Goal: Use online tool/utility: Utilize a website feature to perform a specific function

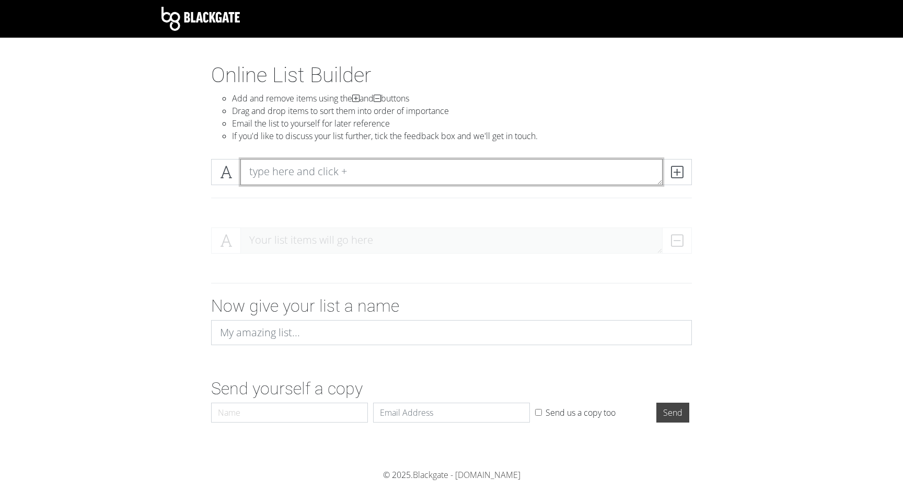
click at [302, 173] on textarea at bounding box center [452, 172] width 422 height 26
type textarea "House Of Prayer"
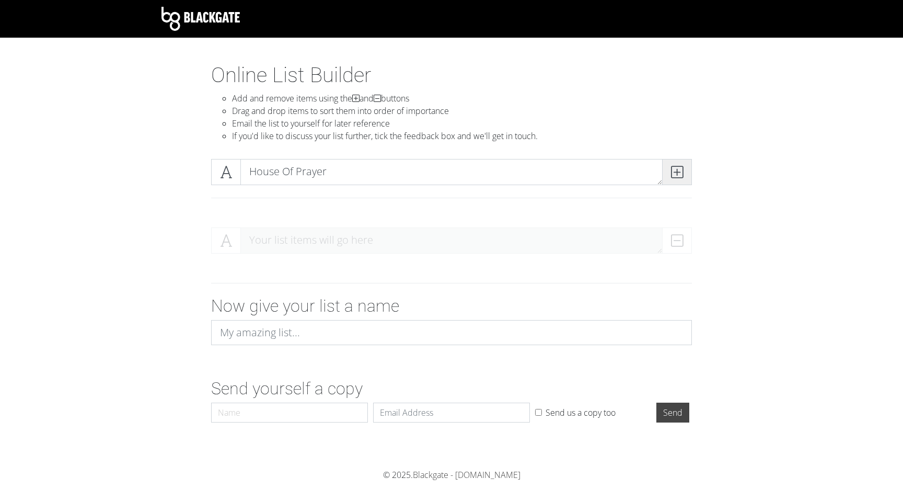
click at [676, 169] on icon at bounding box center [677, 172] width 12 height 10
click at [685, 171] on span at bounding box center [677, 172] width 30 height 26
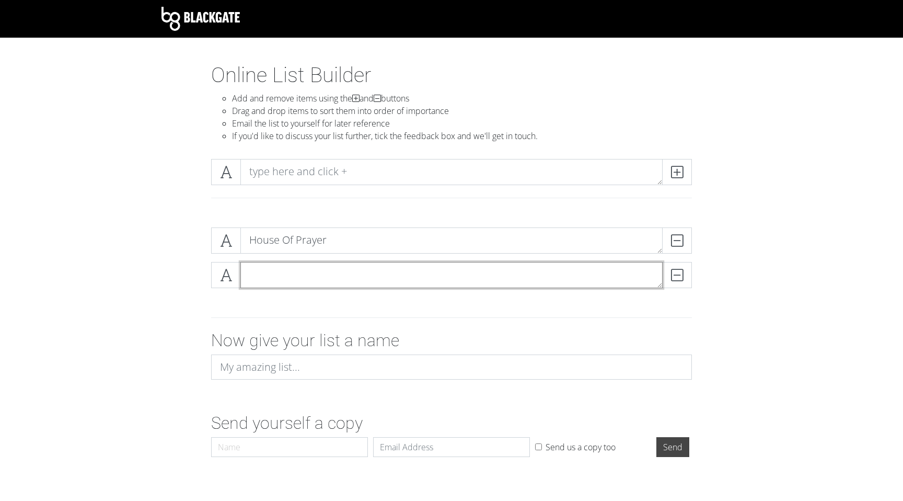
click at [459, 278] on textarea at bounding box center [452, 275] width 422 height 26
type textarea "Under Your Wing"
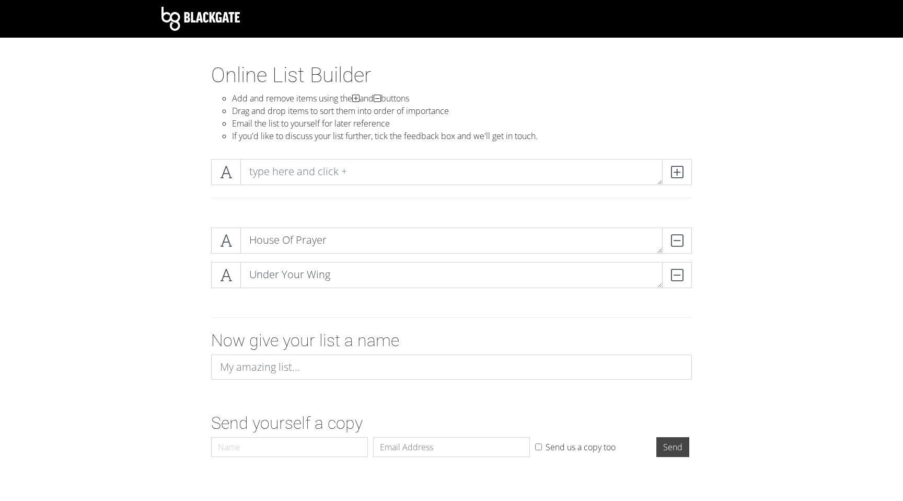
click at [701, 274] on div "House Of Prayer DELETE Under Your Wing DELETE" at bounding box center [452, 262] width 596 height 86
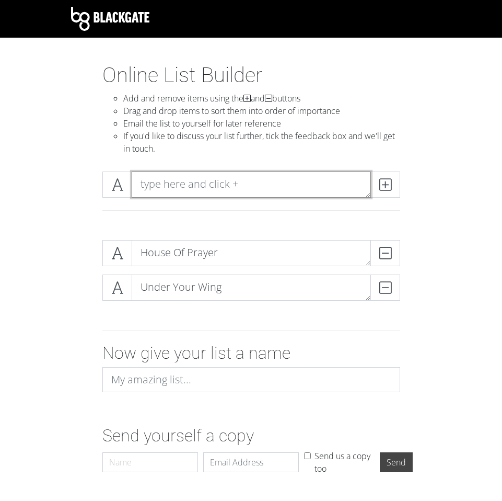
click at [199, 181] on textarea at bounding box center [251, 184] width 239 height 26
type textarea "Draw Near (Symphony)"
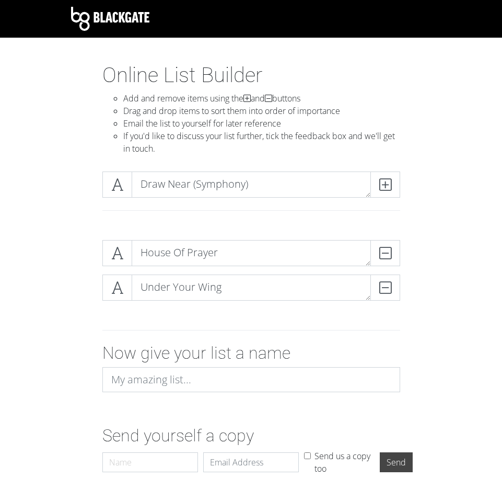
click at [426, 120] on div "Online List Builder Add and remove items using the and buttons Drag and drop it…" at bounding box center [251, 113] width 376 height 100
click at [380, 186] on icon at bounding box center [386, 184] width 12 height 10
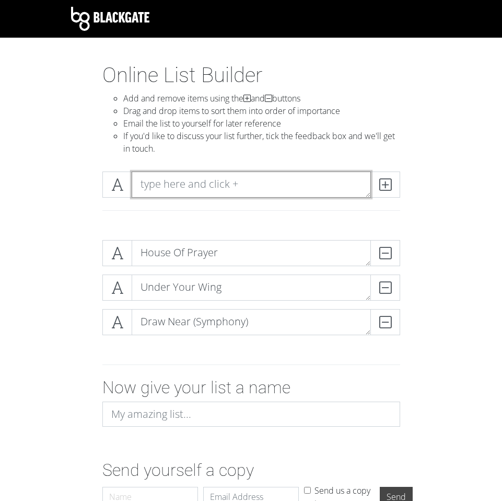
click at [334, 184] on textarea at bounding box center [251, 184] width 239 height 26
type textarea "Release The Glory?"
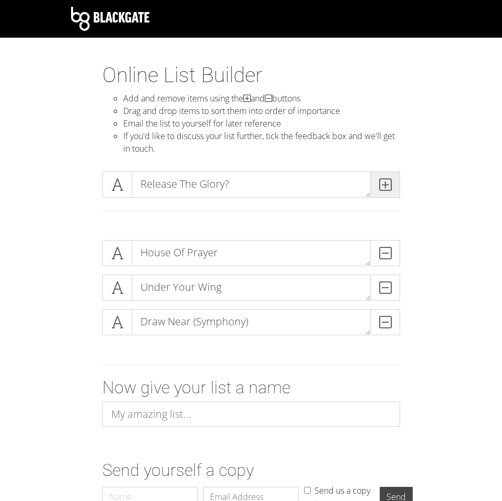
click at [383, 188] on icon at bounding box center [386, 184] width 12 height 10
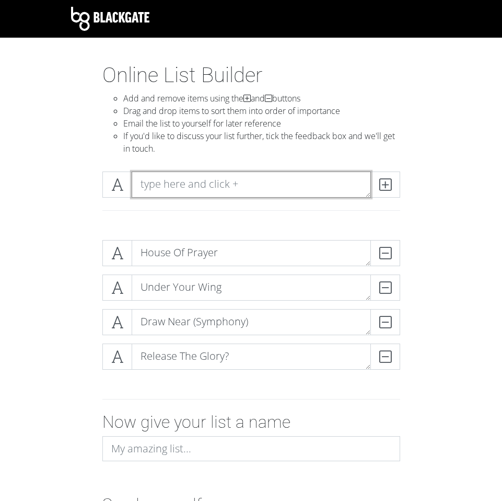
click at [312, 182] on textarea at bounding box center [251, 184] width 239 height 26
type textarea "See What I See"
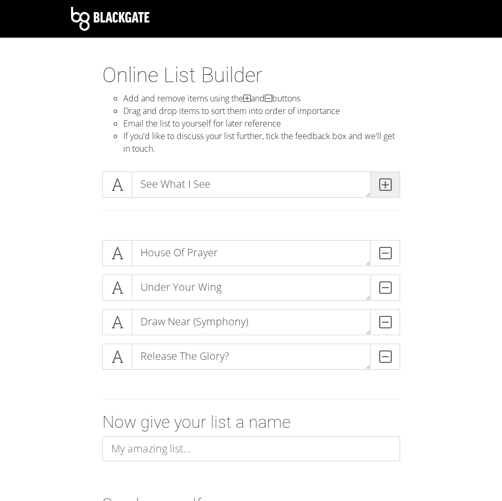
click at [393, 184] on span at bounding box center [386, 184] width 30 height 26
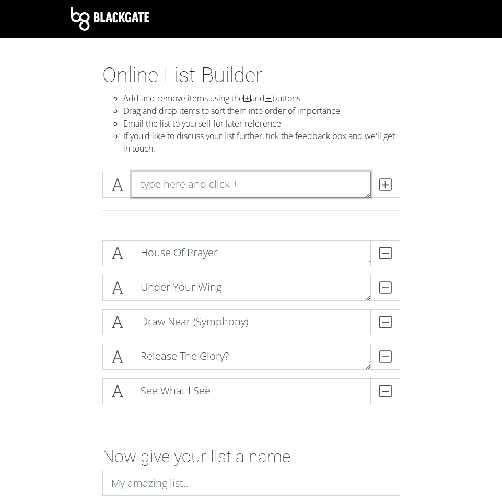
click at [292, 179] on textarea at bounding box center [251, 184] width 239 height 26
type textarea "Are You Ready?"
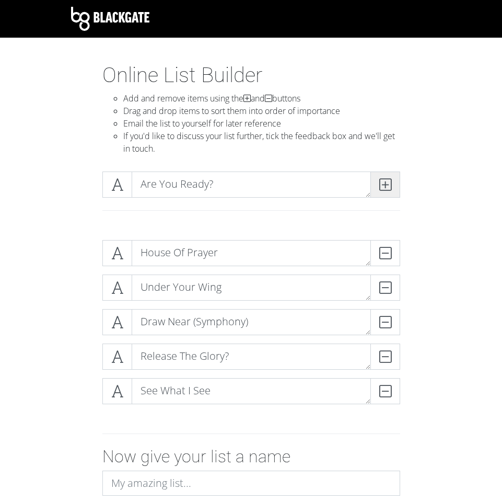
click at [394, 182] on span at bounding box center [386, 184] width 30 height 26
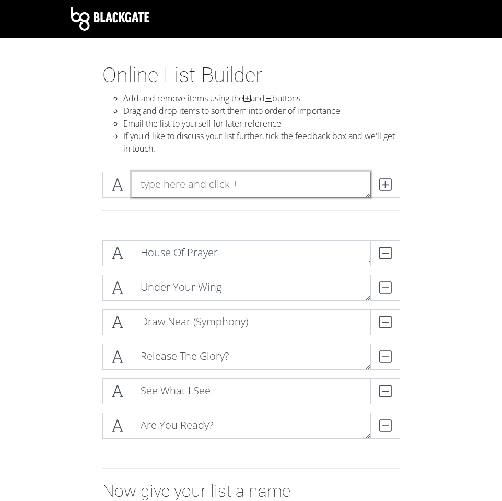
click at [312, 184] on textarea at bounding box center [251, 184] width 239 height 26
type textarea "[DEMOGRAPHIC_DATA] The Anointed One"
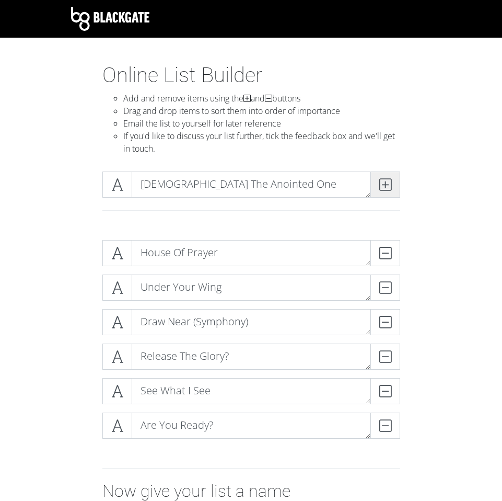
click at [390, 185] on icon at bounding box center [386, 184] width 12 height 10
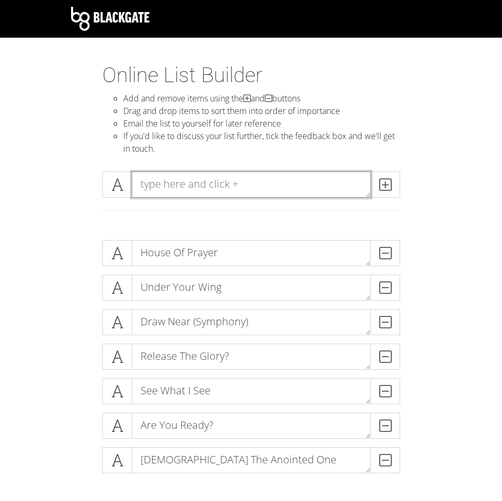
click at [334, 187] on textarea at bounding box center [251, 184] width 239 height 26
type textarea "He's Waiting On You"
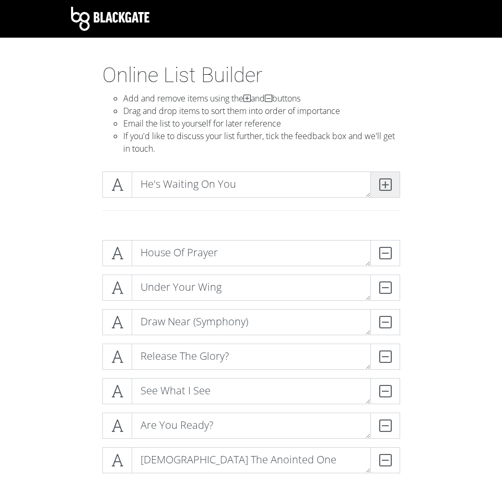
click at [392, 180] on span at bounding box center [386, 184] width 30 height 26
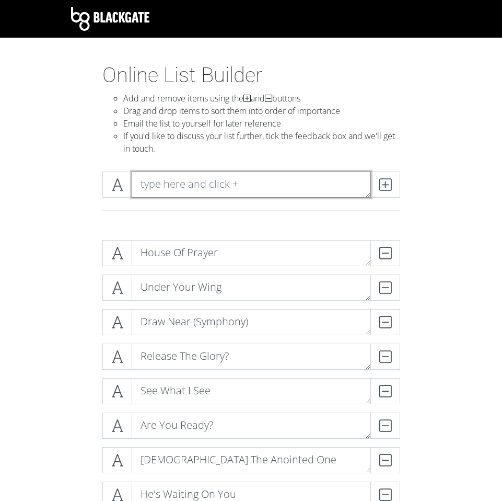
click at [317, 181] on textarea at bounding box center [251, 184] width 239 height 26
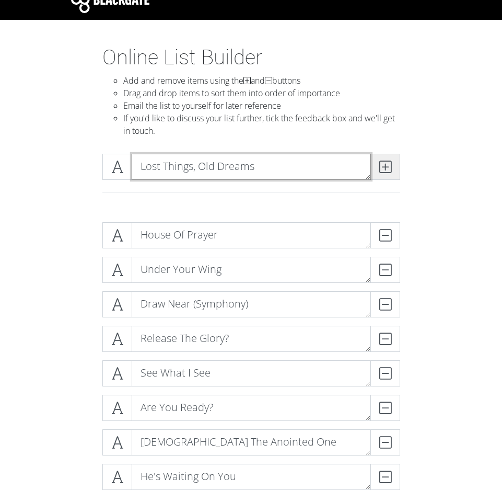
scroll to position [20, 0]
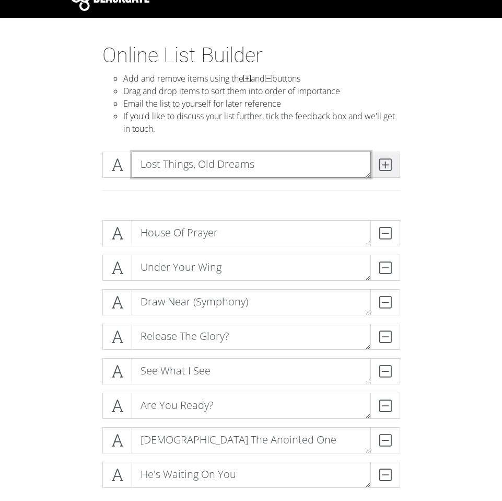
type textarea "Lost Things, Old Dreams"
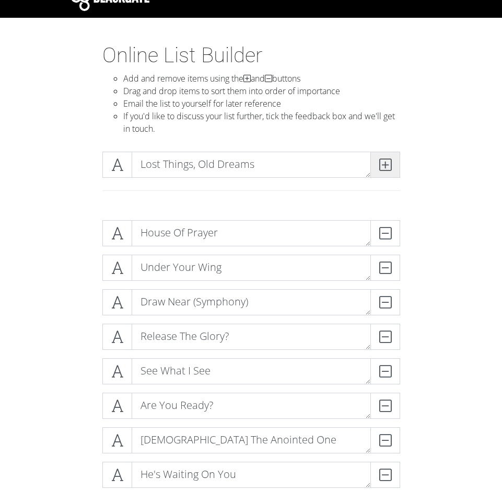
click at [388, 168] on icon at bounding box center [386, 164] width 12 height 10
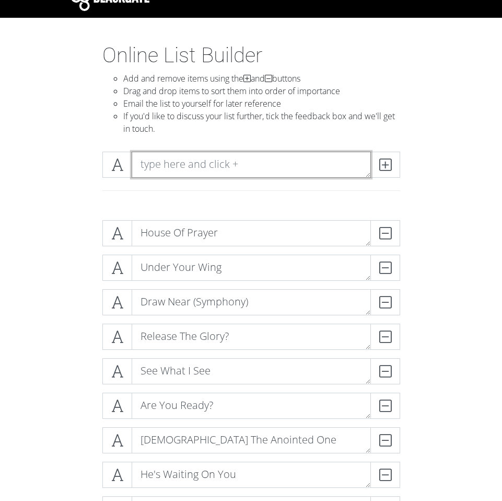
click at [334, 163] on textarea at bounding box center [251, 165] width 239 height 26
type textarea "Rise Up Now"
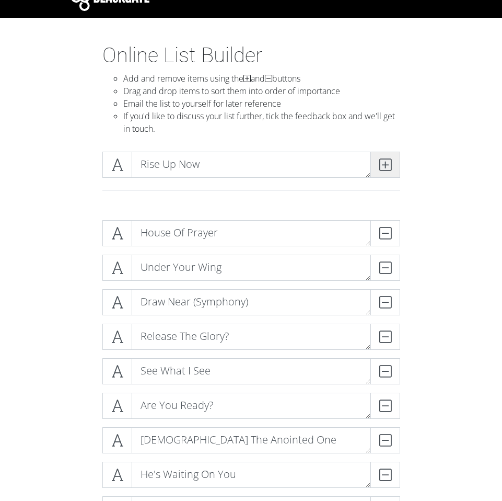
click at [380, 162] on icon at bounding box center [386, 164] width 12 height 10
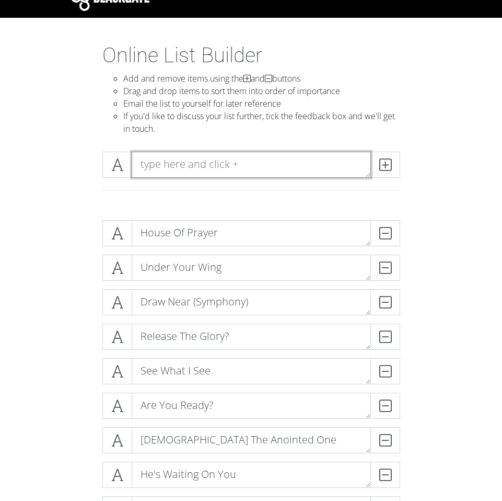
click at [335, 163] on textarea at bounding box center [251, 165] width 239 height 26
type textarea "Tongues Of Fire"
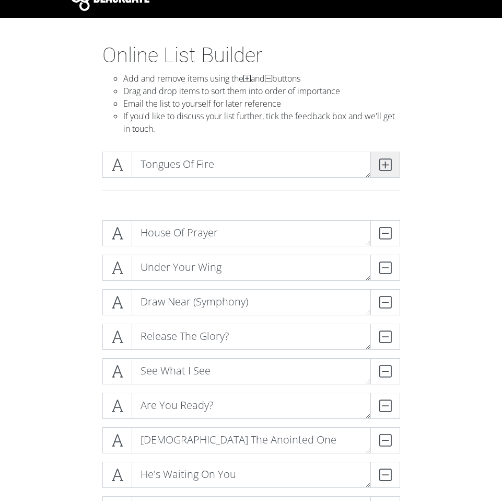
click at [395, 166] on span at bounding box center [386, 165] width 30 height 26
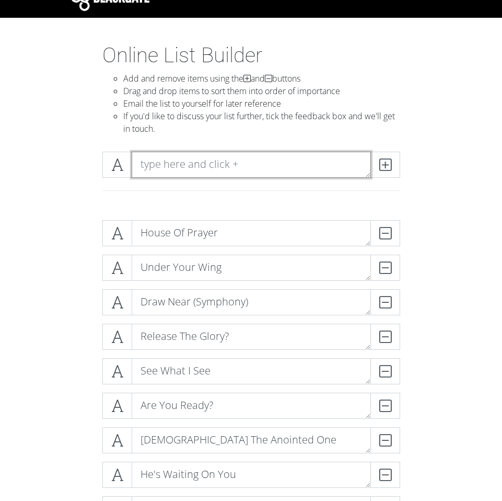
click at [301, 156] on textarea at bounding box center [251, 165] width 239 height 26
type textarea "Walkin' On The Water"
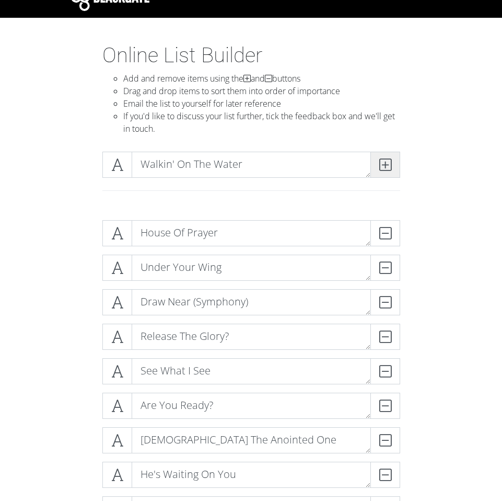
click at [391, 171] on span at bounding box center [386, 165] width 30 height 26
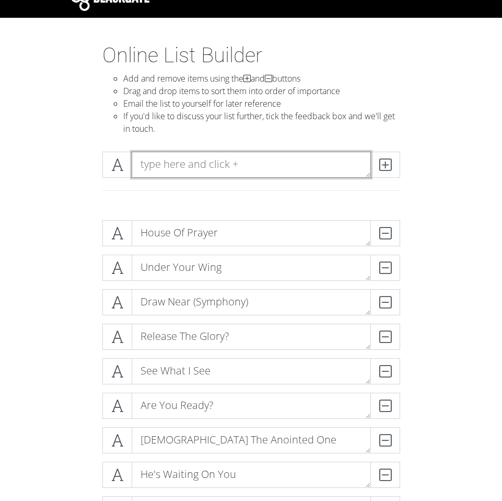
click at [334, 170] on textarea at bounding box center [251, 165] width 239 height 26
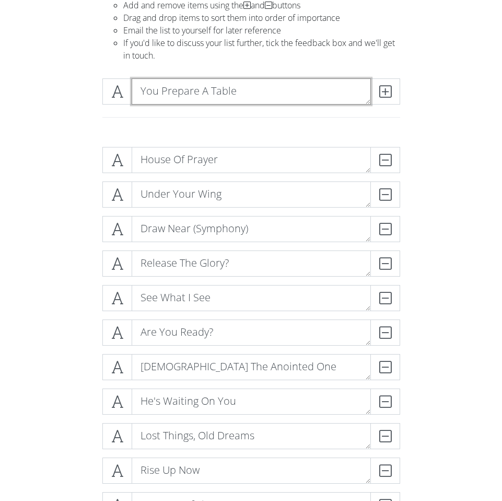
scroll to position [85, 0]
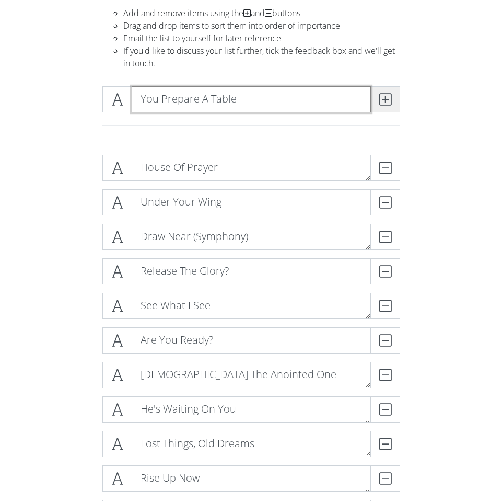
type textarea "You Prepare A Table"
click at [383, 98] on icon at bounding box center [386, 99] width 12 height 10
drag, startPoint x: 316, startPoint y: 100, endPoint x: 322, endPoint y: 98, distance: 5.8
click at [317, 100] on textarea at bounding box center [251, 99] width 239 height 26
type textarea "To Dwell"
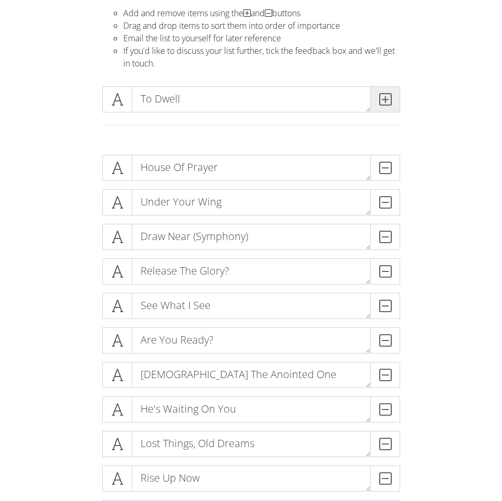
click at [383, 98] on icon at bounding box center [386, 99] width 12 height 10
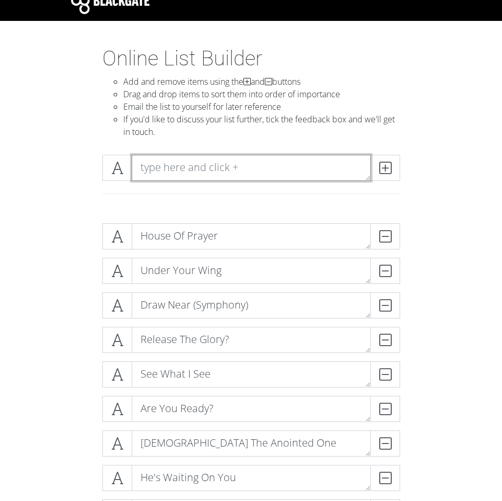
scroll to position [15, 0]
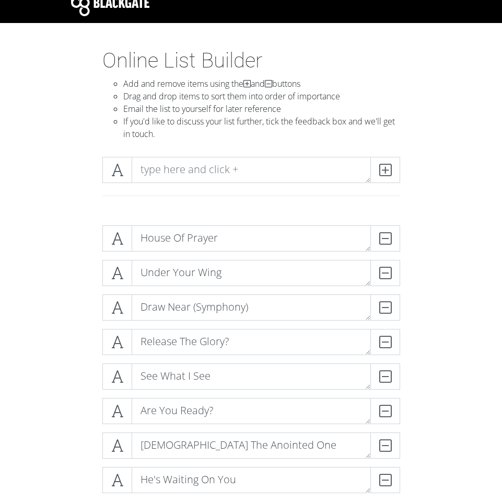
click at [441, 184] on section "Online List Builder Add and remove items using the and buttons Drag and drop it…" at bounding box center [251, 484] width 502 height 873
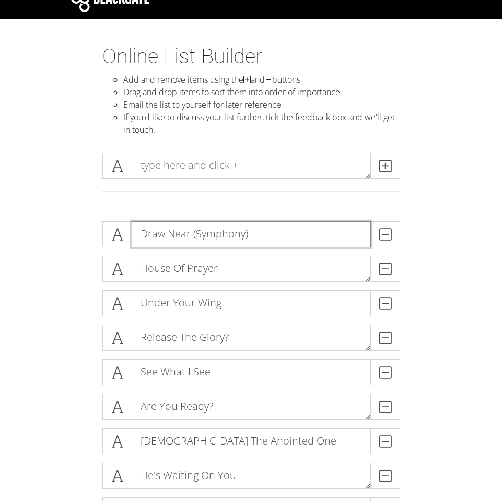
click at [275, 232] on textarea "Draw Near (Symphony)" at bounding box center [251, 234] width 239 height 26
type textarea "Draw Near (Symphony) (Intro)"
click at [421, 221] on div "Draw Near (Symphony) (Intro) DELETE House Of Prayer DELETE Under Your Wing DELE…" at bounding box center [251, 463] width 376 height 500
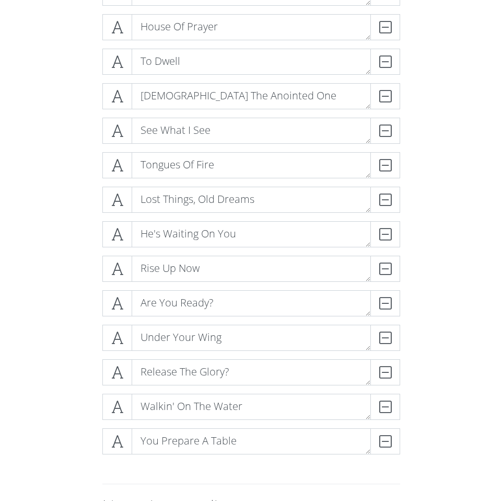
scroll to position [259, 0]
click at [386, 441] on div "DELETE" at bounding box center [380, 442] width 42 height 26
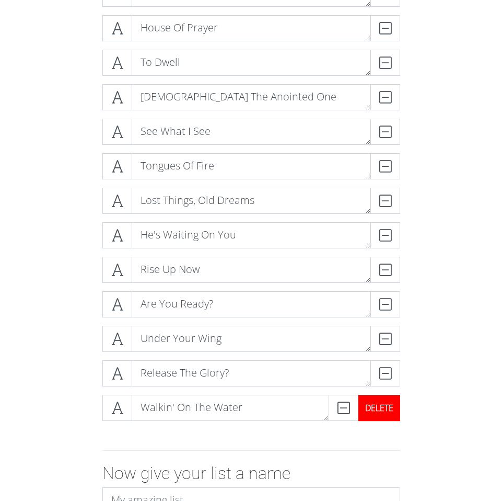
click at [391, 400] on div "DELETE" at bounding box center [380, 408] width 42 height 26
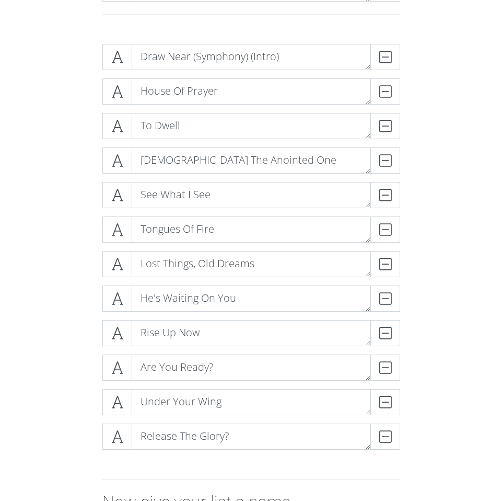
scroll to position [203, 0]
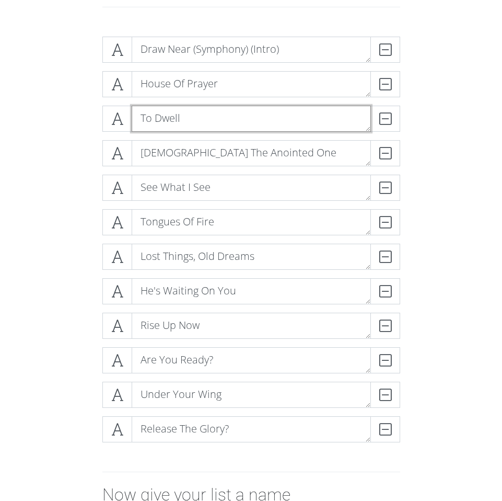
click at [252, 118] on textarea "To Dwell" at bounding box center [251, 119] width 239 height 26
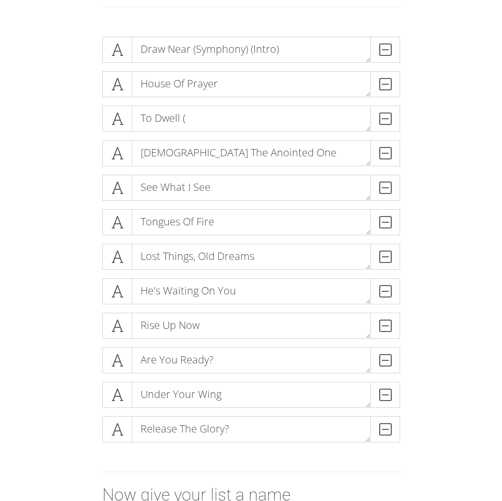
click at [439, 160] on div "Draw Near (Symphony) (Intro) DELETE House Of Prayer DELETE To Dwell ( DELETE [D…" at bounding box center [251, 243] width 376 height 431
click at [383, 156] on div "DELETE" at bounding box center [380, 153] width 42 height 26
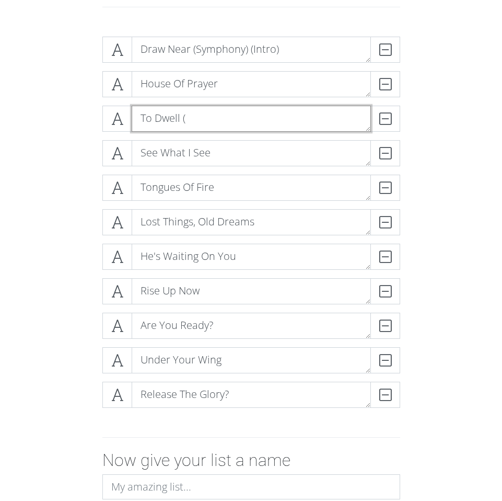
click at [252, 112] on textarea "To Dwell (" at bounding box center [251, 119] width 239 height 26
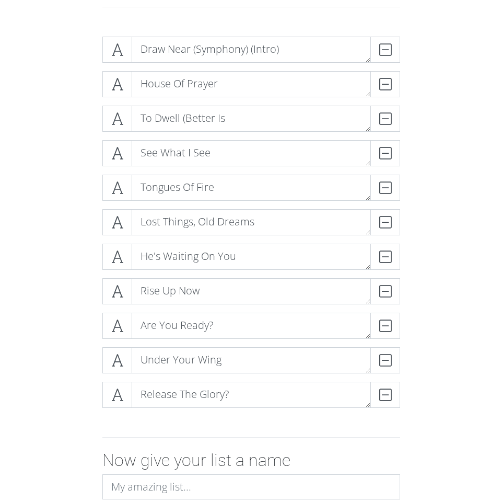
click at [464, 81] on form "Draw Near (Symphony) (Intro) DELETE House Of Prayer DELETE To Dwell (Better Is …" at bounding box center [251, 307] width 502 height 558
drag, startPoint x: 500, startPoint y: 94, endPoint x: 410, endPoint y: 96, distance: 90.0
click at [410, 96] on form "Draw Near (Symphony) (Intro) DELETE House Of Prayer DELETE To Dwell (Better Is …" at bounding box center [251, 307] width 502 height 558
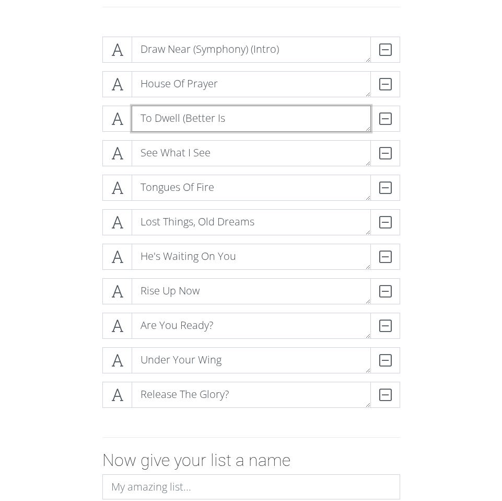
click at [257, 108] on textarea "To Dwell (Better Is" at bounding box center [251, 119] width 239 height 26
click at [247, 121] on textarea "To Dwell (Better Is" at bounding box center [251, 119] width 239 height 26
type textarea "To Dwell"
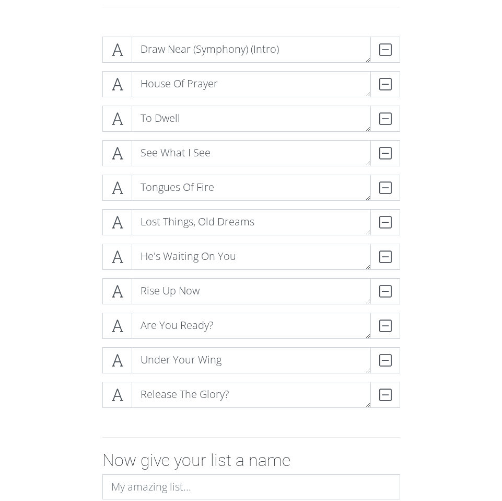
click at [74, 140] on div "Draw Near (Symphony) (Intro) DELETE House Of Prayer DELETE To Dwell DELETE See …" at bounding box center [251, 226] width 376 height 396
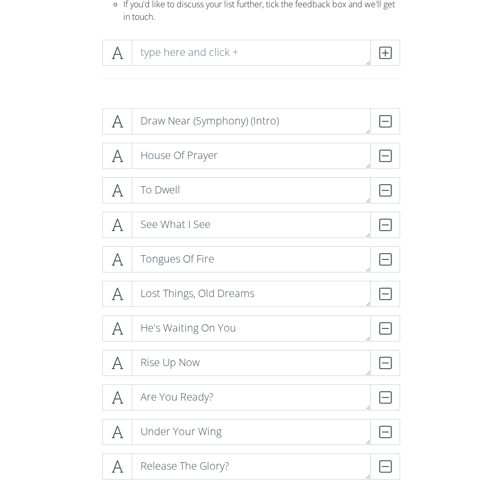
scroll to position [0, 0]
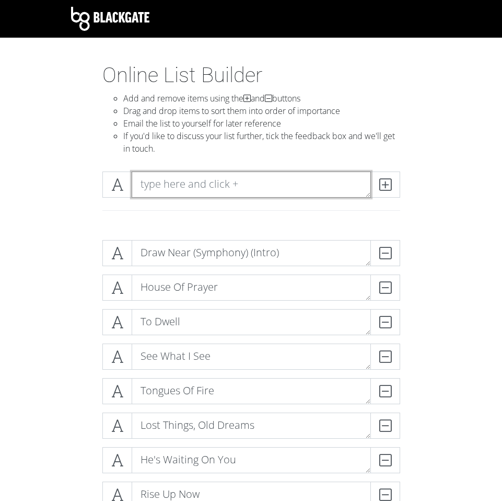
click at [187, 185] on textarea at bounding box center [251, 184] width 239 height 26
type textarea "Better Is One Day"
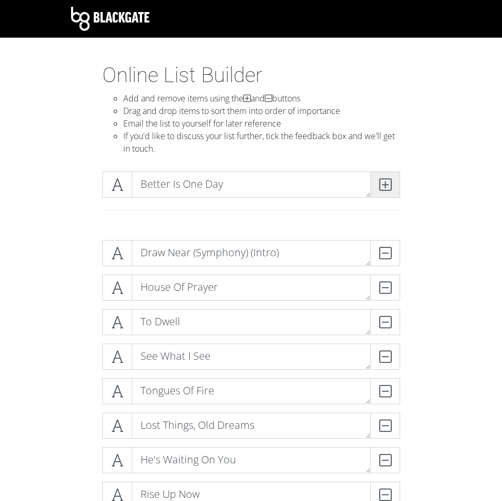
click at [384, 187] on icon at bounding box center [386, 184] width 12 height 10
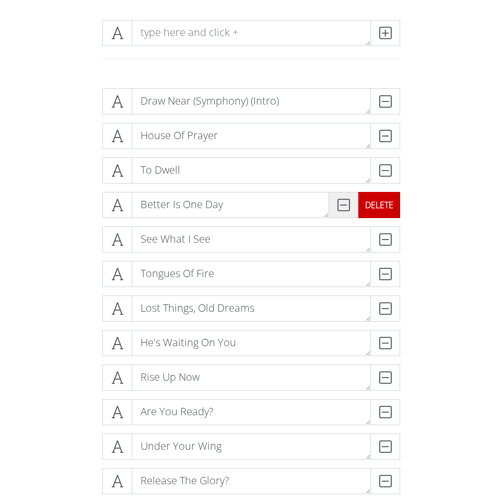
scroll to position [151, 0]
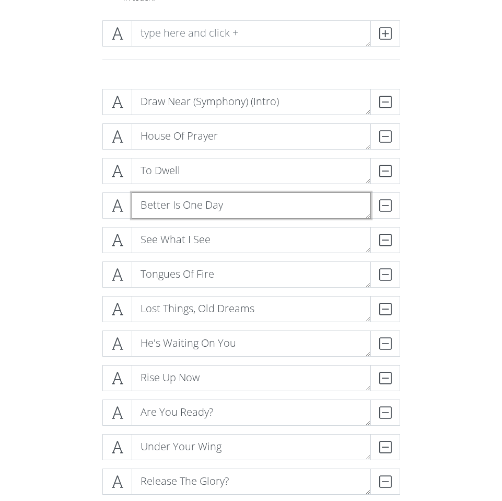
click at [242, 210] on textarea "Better Is One Day" at bounding box center [251, 205] width 239 height 26
type textarea "Better Is One Day - Reprise"
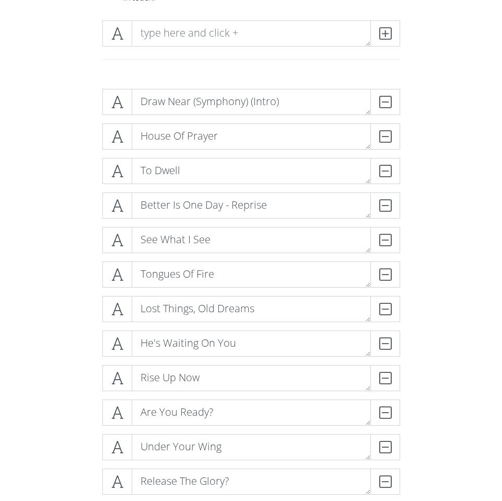
click at [24, 215] on form "Draw Near (Symphony) (Intro) DELETE House Of Prayer DELETE To Dwell DELETE Bett…" at bounding box center [251, 377] width 502 height 593
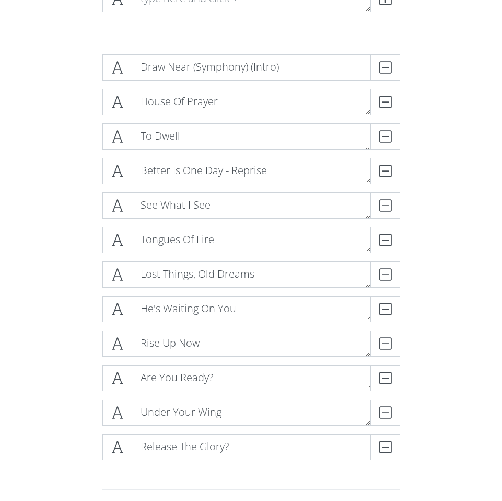
scroll to position [196, 0]
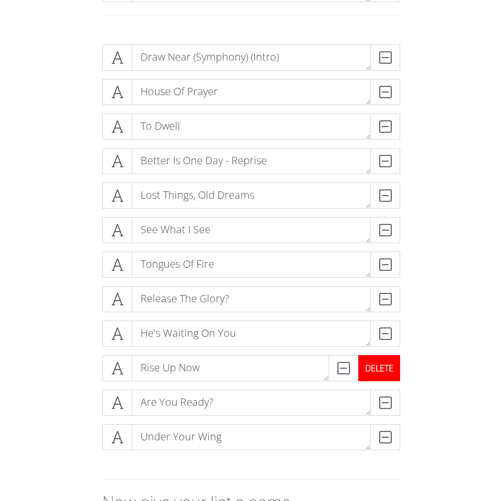
click at [382, 368] on div "DELETE" at bounding box center [380, 368] width 42 height 26
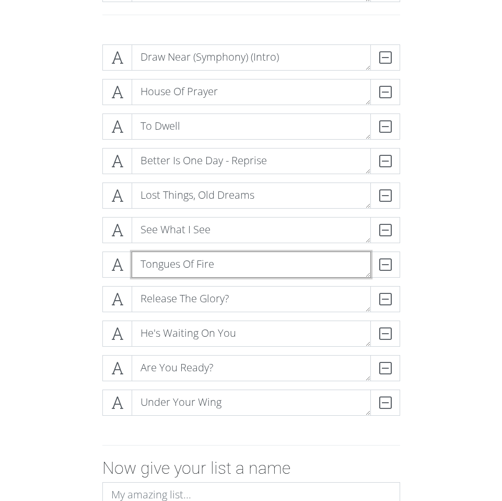
click at [264, 259] on textarea "Tongues Of Fire" at bounding box center [251, 264] width 239 height 26
type textarea "Tongues Of Fire (Reprise)"
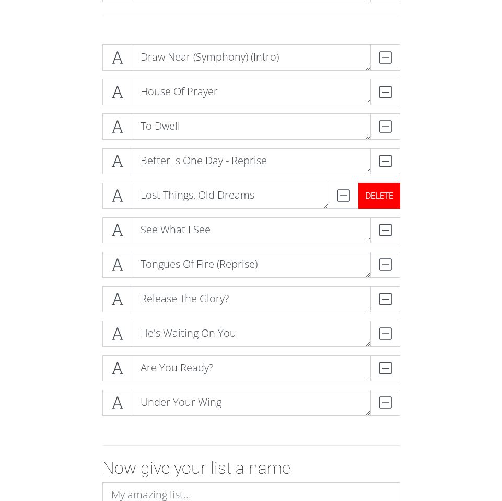
click at [391, 196] on div "DELETE" at bounding box center [380, 195] width 42 height 26
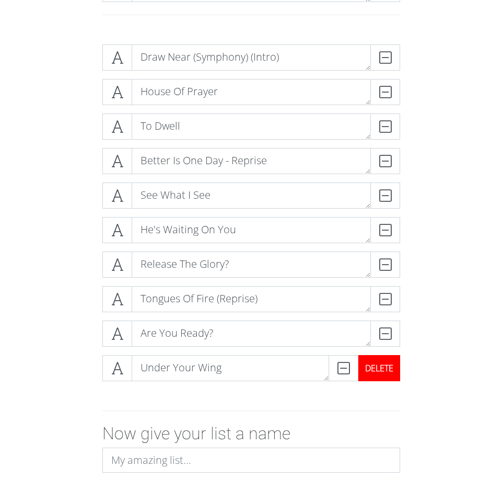
click at [382, 370] on div "DELETE" at bounding box center [380, 368] width 42 height 26
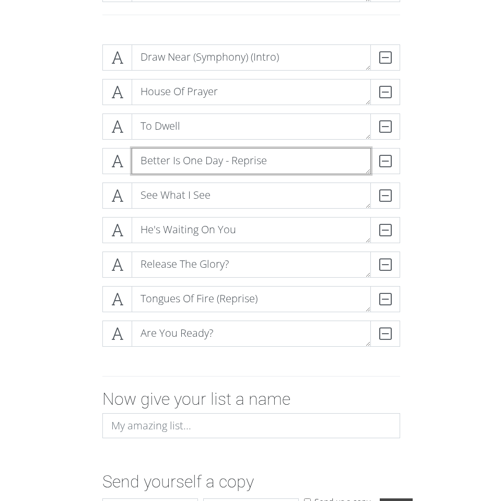
drag, startPoint x: 222, startPoint y: 157, endPoint x: 87, endPoint y: 156, distance: 134.9
click at [87, 156] on div "Draw Near (Symphony) (Intro) DELETE House Of Prayer DELETE To Dwell DELETE Bett…" at bounding box center [251, 199] width 376 height 327
click at [241, 156] on textarea "Than Thousands Elsewhere - Reprise" at bounding box center [251, 161] width 239 height 26
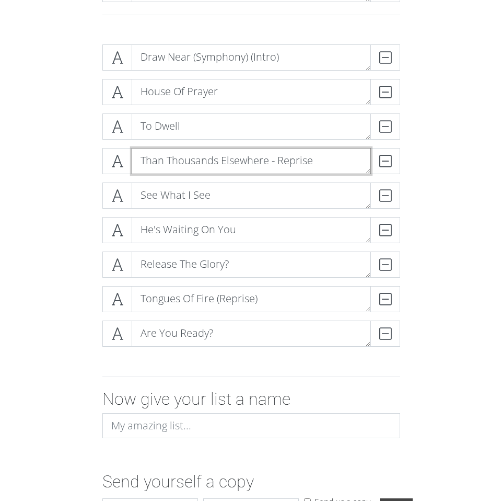
type textarea "Than Thousands Elsewhere - Reprise"
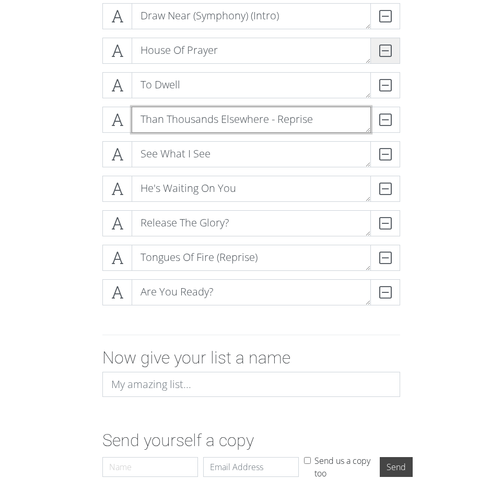
scroll to position [274, 0]
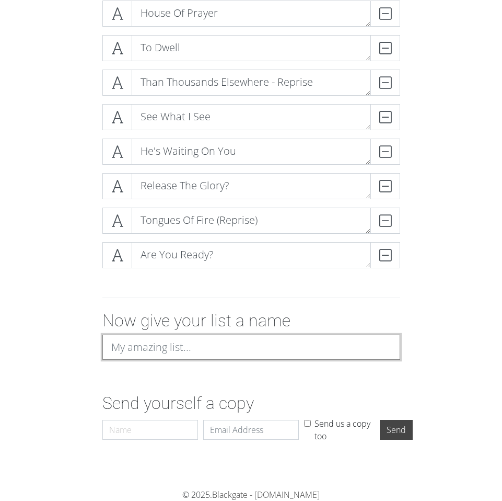
click at [211, 344] on input at bounding box center [251, 347] width 298 height 25
type input "yo"
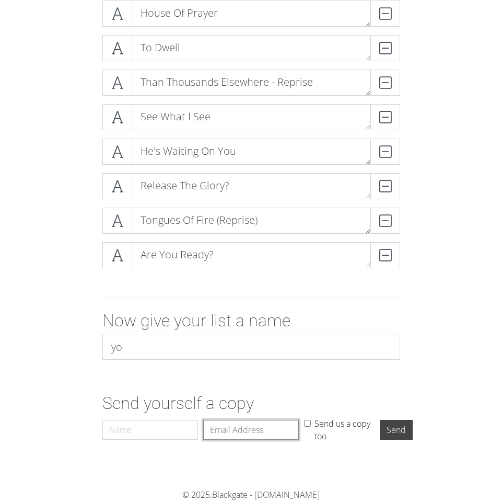
click at [254, 430] on input "Email" at bounding box center [251, 430] width 96 height 20
type input "[EMAIL_ADDRESS][DOMAIN_NAME]"
click at [383, 435] on input "Send" at bounding box center [396, 430] width 33 height 20
